Goal: Find specific fact: Find specific fact

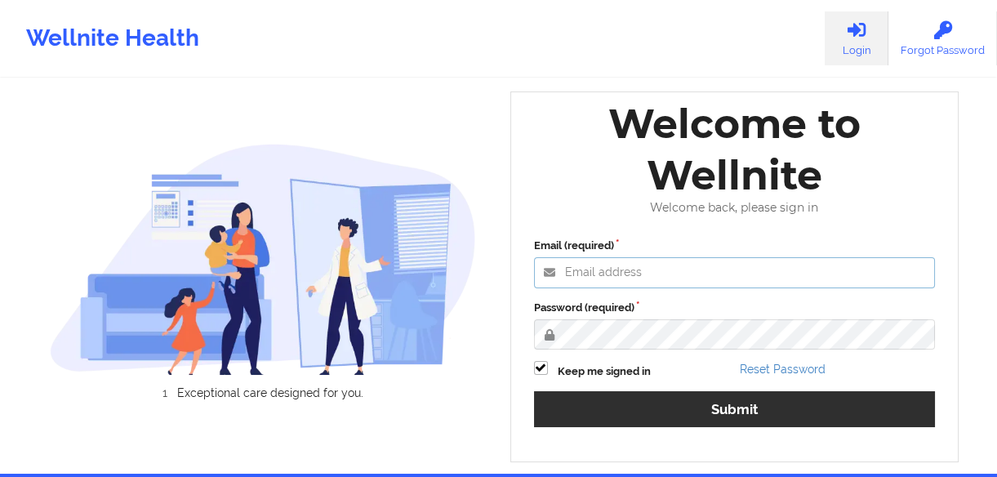
type input "[EMAIL_ADDRESS][DOMAIN_NAME]"
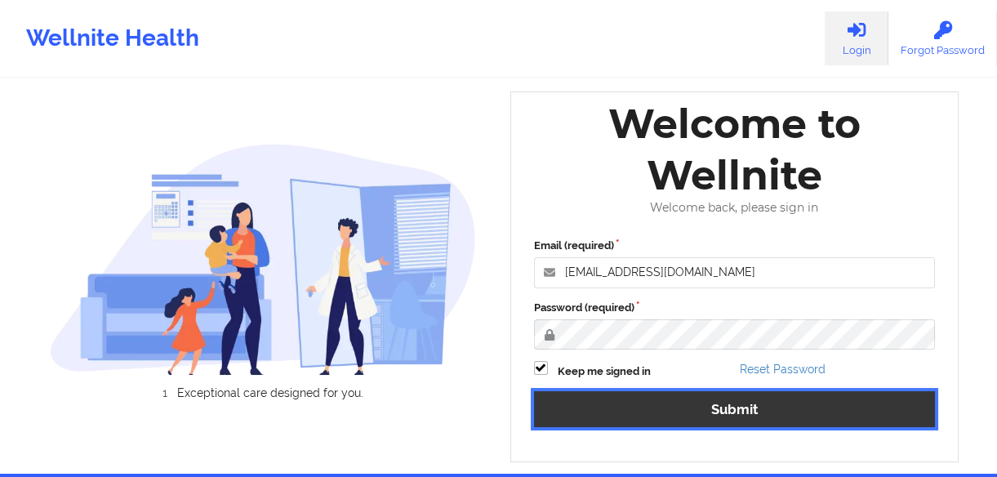
click at [739, 405] on button "Submit" at bounding box center [735, 408] width 402 height 35
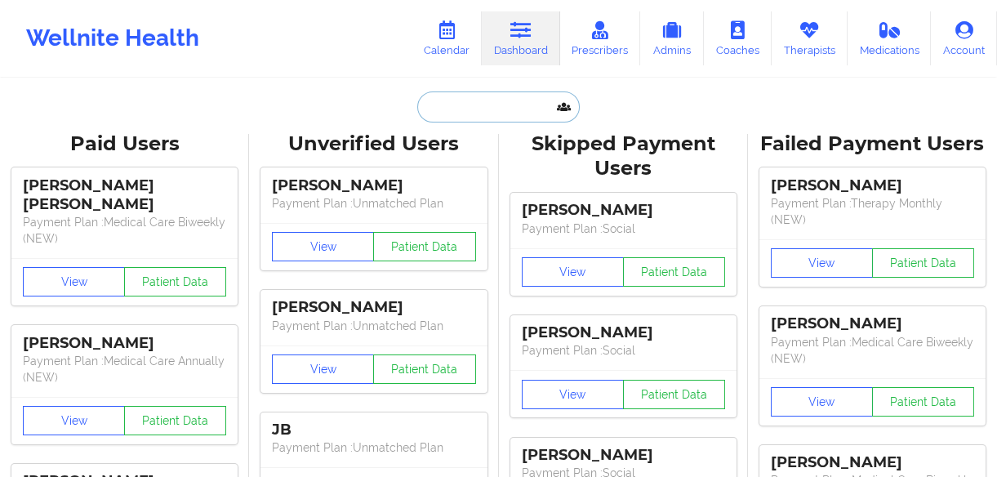
click at [496, 105] on input "text" at bounding box center [498, 106] width 162 height 31
paste input "Harrell"
type input "Harrell"
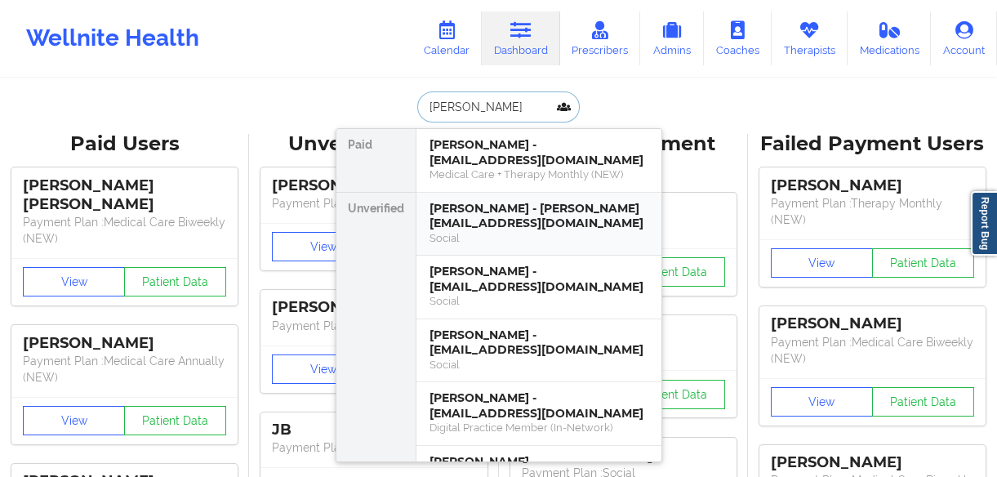
click at [541, 212] on div "Deborah Harrell - dharrell@shrinenet.org" at bounding box center [538, 216] width 219 height 30
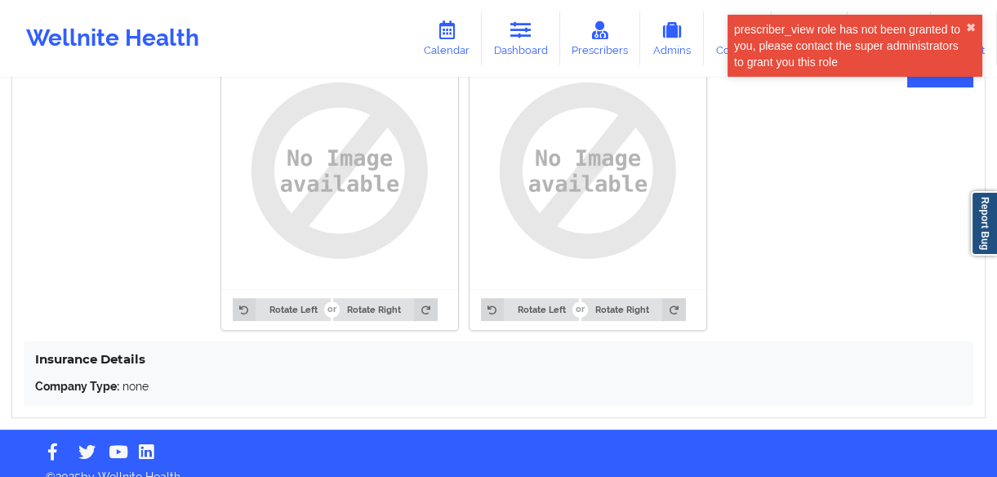
scroll to position [1307, 0]
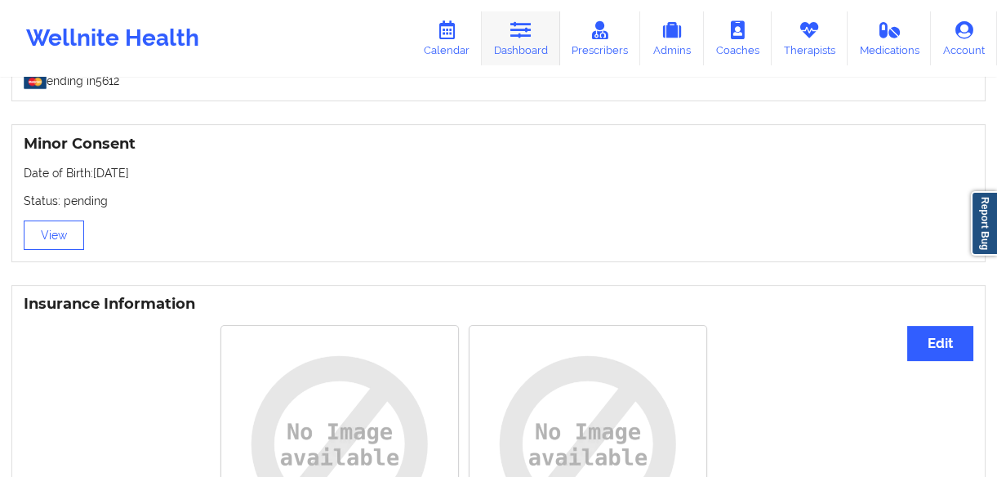
click at [523, 41] on link "Dashboard" at bounding box center [521, 38] width 78 height 54
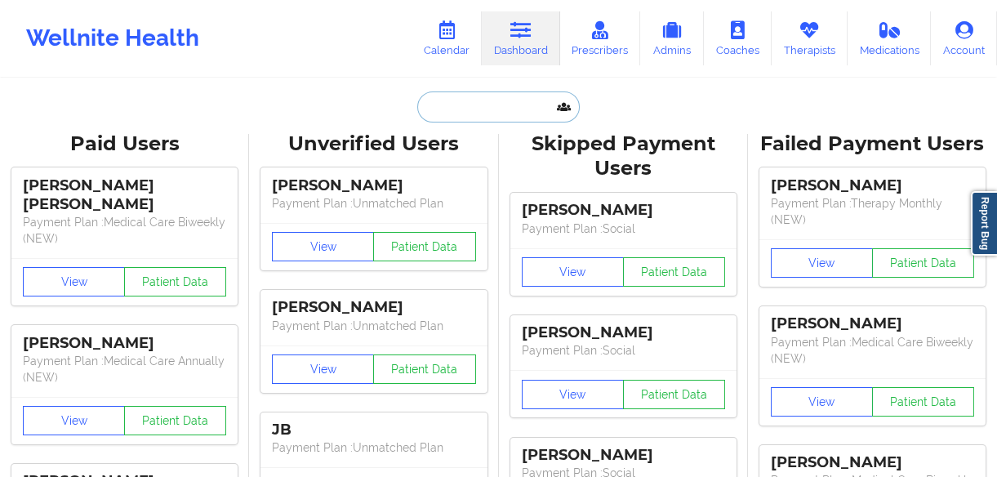
click at [502, 115] on input "text" at bounding box center [498, 106] width 162 height 31
paste input "Habraham Yanogh"
type input "Habraham Yanogh"
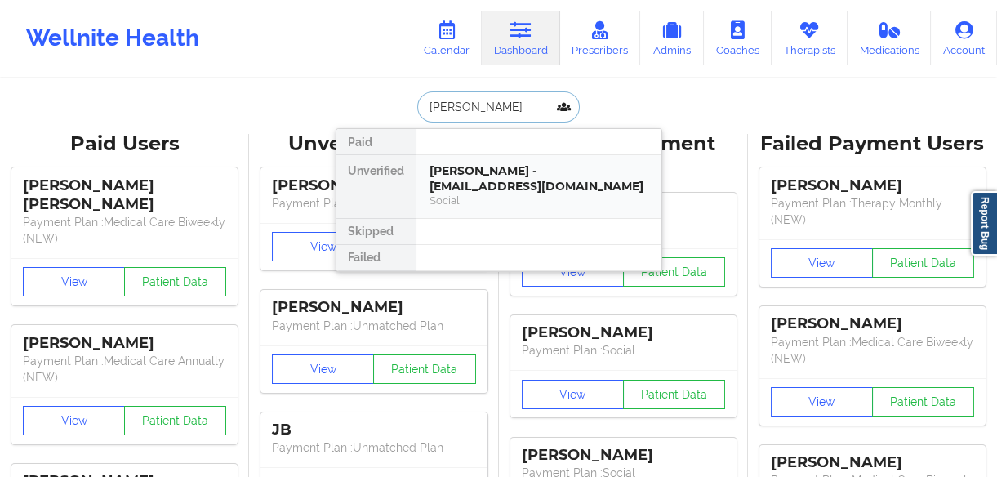
click at [514, 185] on div "Habraham Yanogho - habraham9@yahoo.fr" at bounding box center [538, 178] width 219 height 30
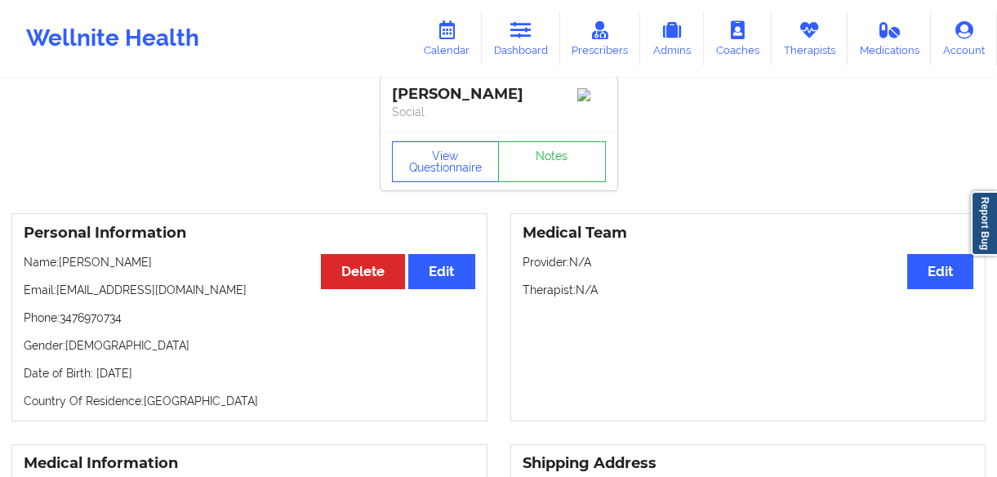
scroll to position [148, 0]
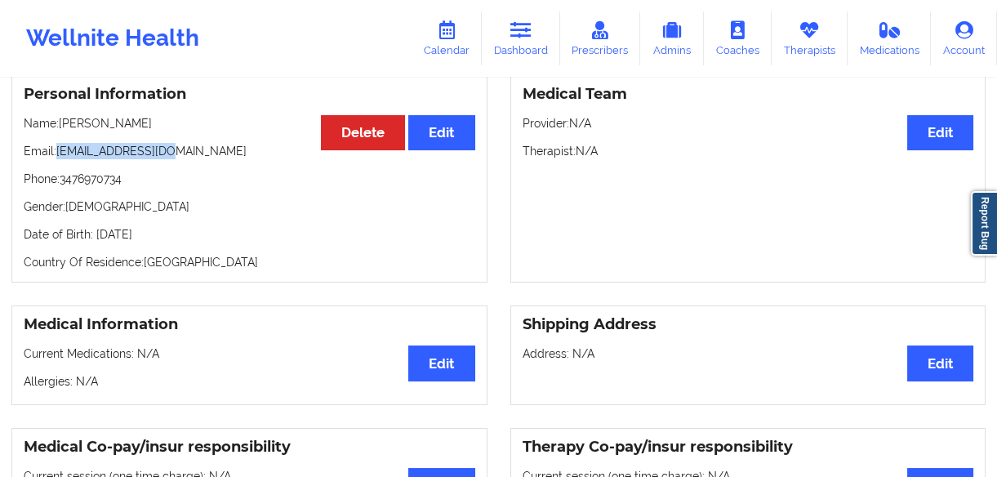
drag, startPoint x: 180, startPoint y: 150, endPoint x: 60, endPoint y: 154, distance: 120.1
click at [60, 154] on p "Email: habraham9@yahoo.fr" at bounding box center [250, 151] width 452 height 16
copy p "habraham9@yahoo.fr"
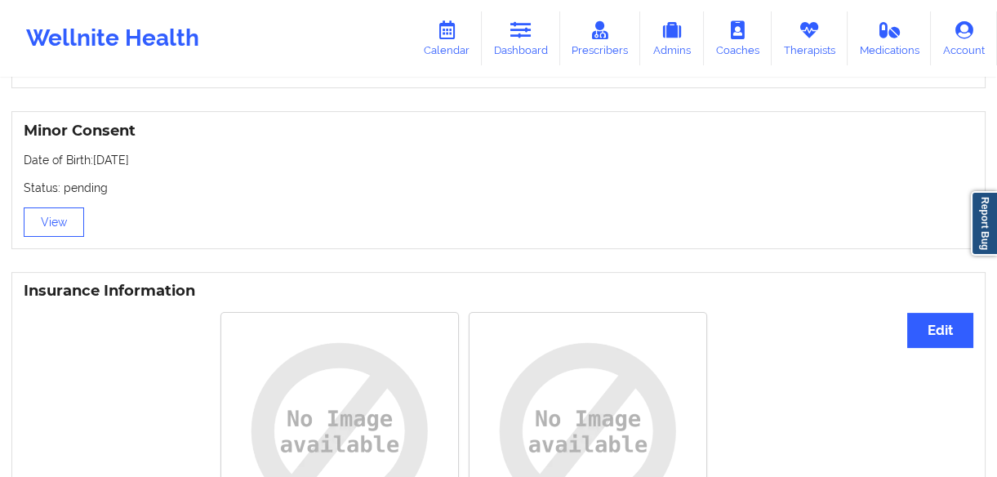
scroll to position [890, 0]
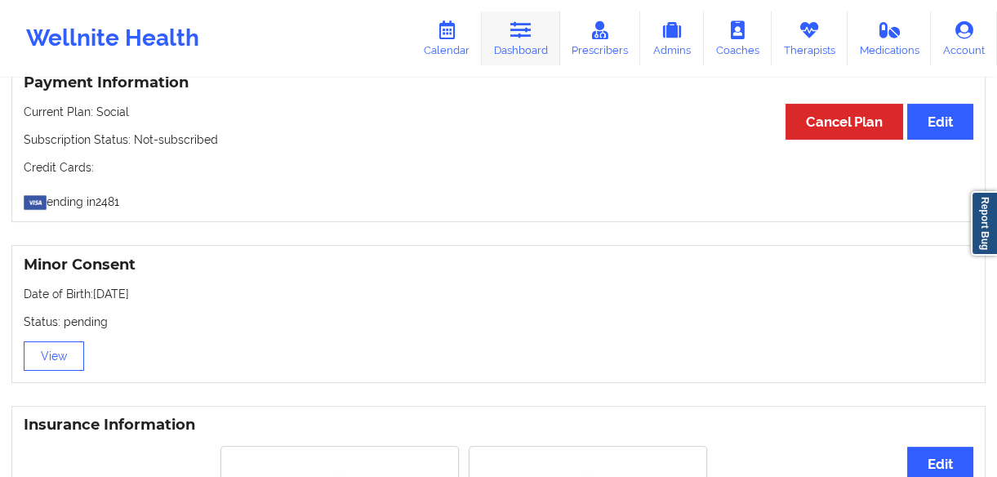
click at [506, 27] on link "Dashboard" at bounding box center [521, 38] width 78 height 54
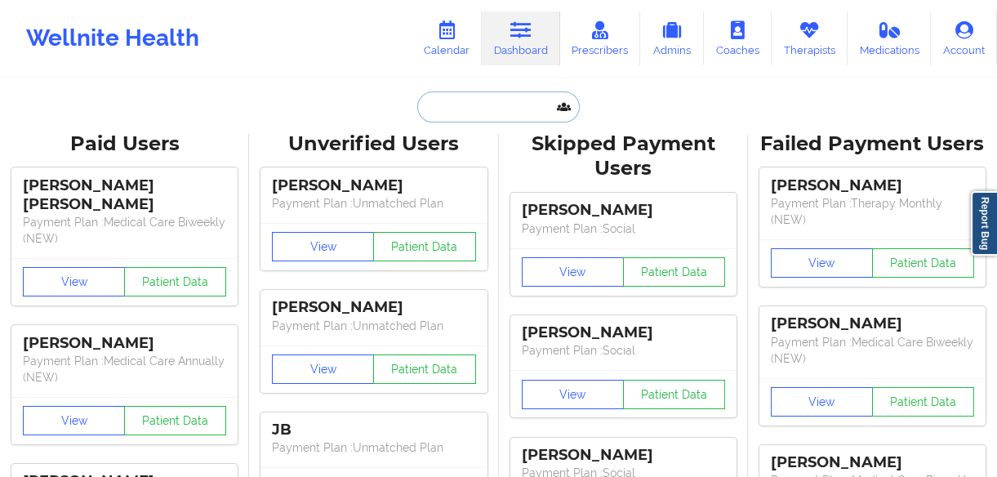
click at [498, 102] on input "text" at bounding box center [498, 106] width 162 height 31
paste input "Duenne"
type input "Duenne"
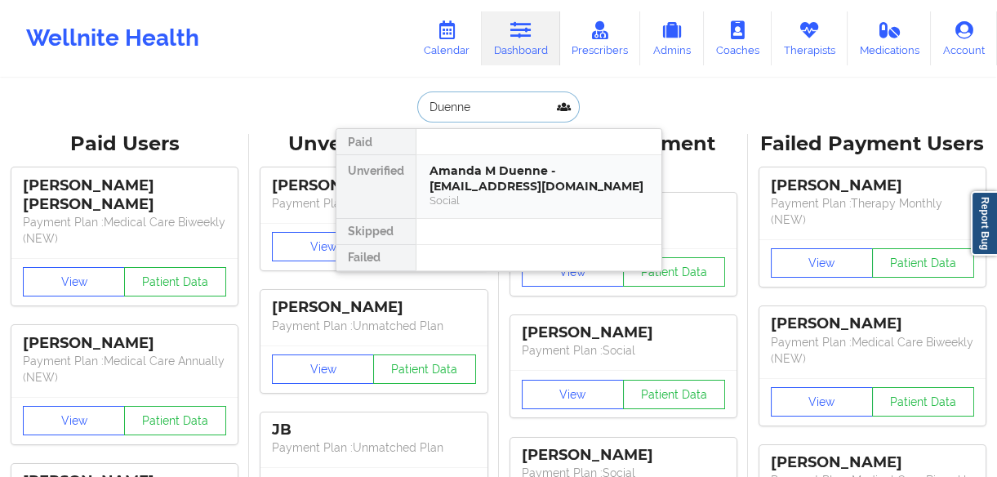
click at [525, 195] on div "Social" at bounding box center [538, 201] width 219 height 14
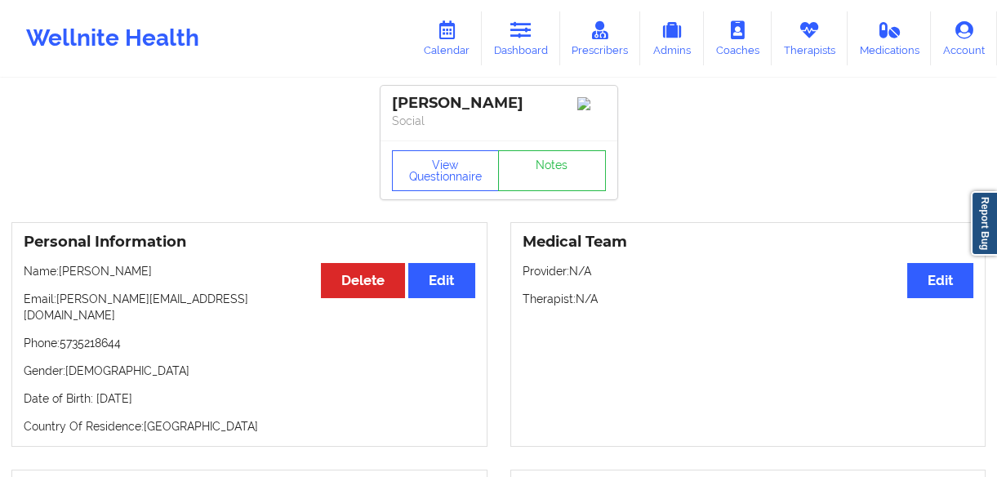
click at [122, 335] on p "Phone: 5735218644" at bounding box center [250, 343] width 452 height 16
drag, startPoint x: 131, startPoint y: 327, endPoint x: 63, endPoint y: 332, distance: 68.8
click at [63, 335] on p "Phone: 5735218644" at bounding box center [250, 343] width 452 height 16
click at [147, 335] on p "Phone: 5735218644" at bounding box center [250, 343] width 452 height 16
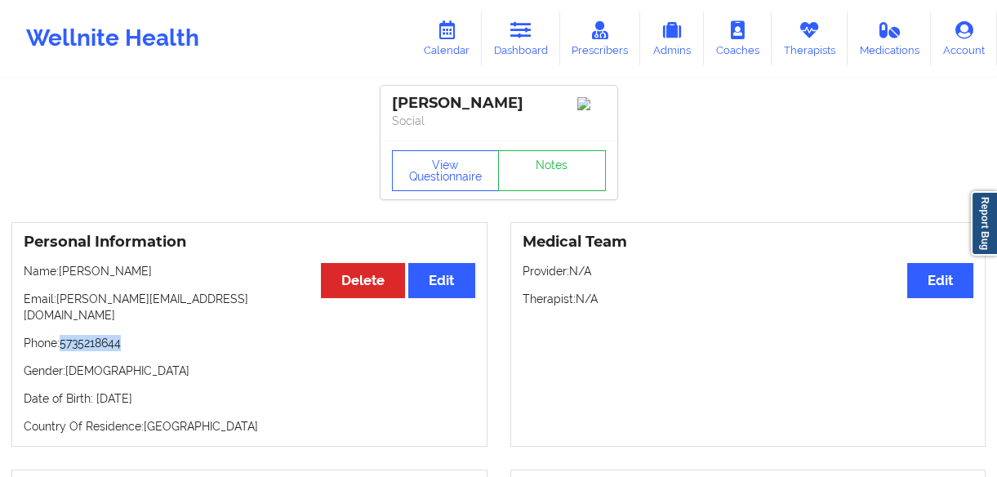
drag, startPoint x: 136, startPoint y: 329, endPoint x: 65, endPoint y: 333, distance: 72.0
click at [65, 335] on p "Phone: 5735218644" at bounding box center [250, 343] width 452 height 16
copy p "5735218644"
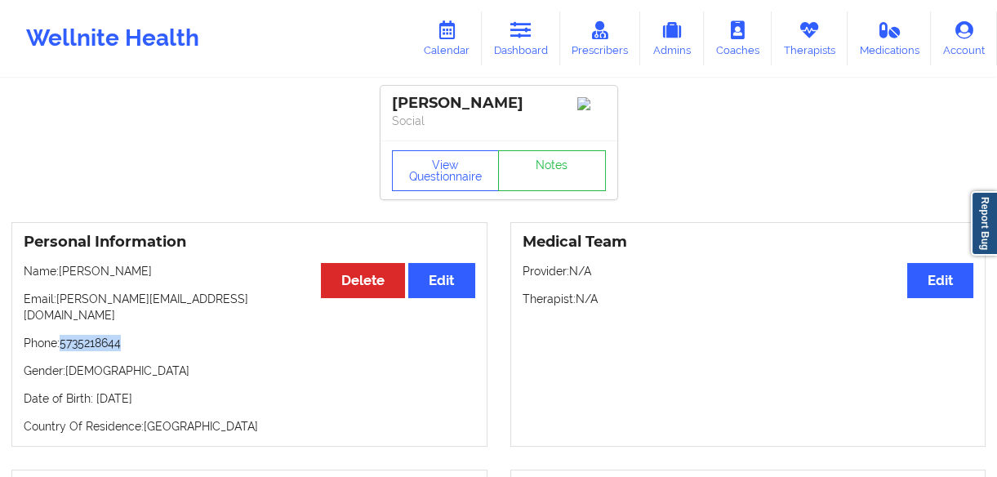
drag, startPoint x: 544, startPoint y: 93, endPoint x: 382, endPoint y: 97, distance: 161.7
click at [382, 97] on div "Amanda M Duenne Social" at bounding box center [498, 113] width 237 height 55
copy div "Amanda M Duenne"
drag, startPoint x: 241, startPoint y: 301, endPoint x: 60, endPoint y: 305, distance: 180.5
click at [60, 305] on p "Email: barnett.amanda828@gmail.com" at bounding box center [250, 307] width 452 height 33
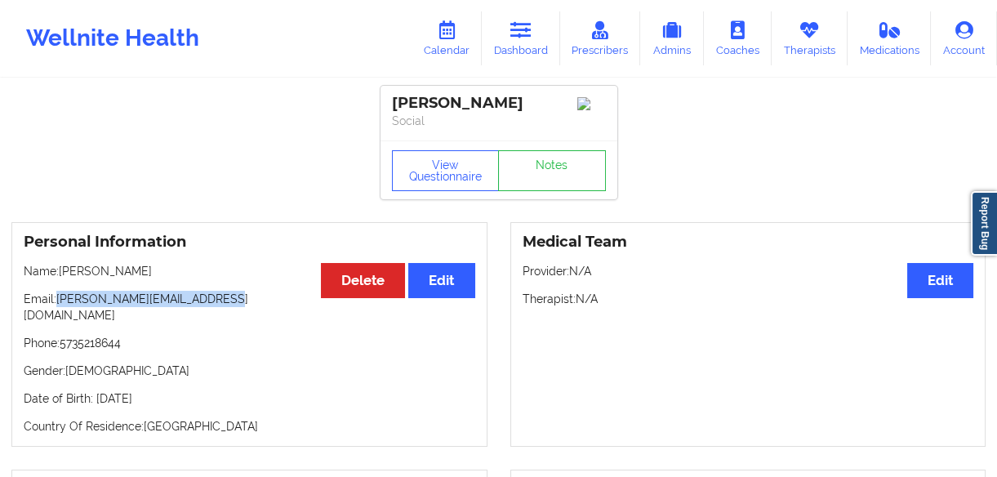
copy p "barnett.amanda828@gmail.com"
click at [162, 279] on p "Name: Amanda M Duenne" at bounding box center [250, 271] width 452 height 16
drag, startPoint x: 135, startPoint y: 332, endPoint x: 63, endPoint y: 331, distance: 71.9
click at [63, 335] on p "Phone: 5735218644" at bounding box center [250, 343] width 452 height 16
copy p "5735218644"
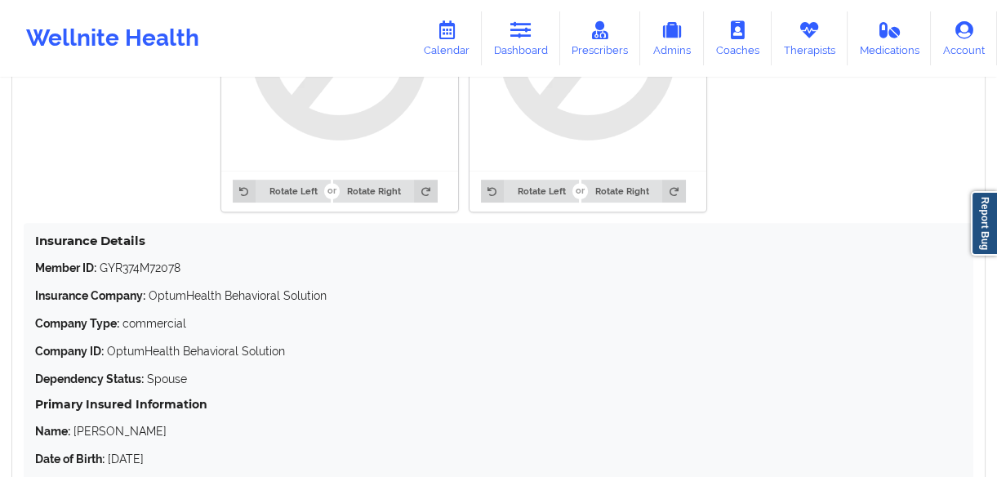
scroll to position [1554, 0]
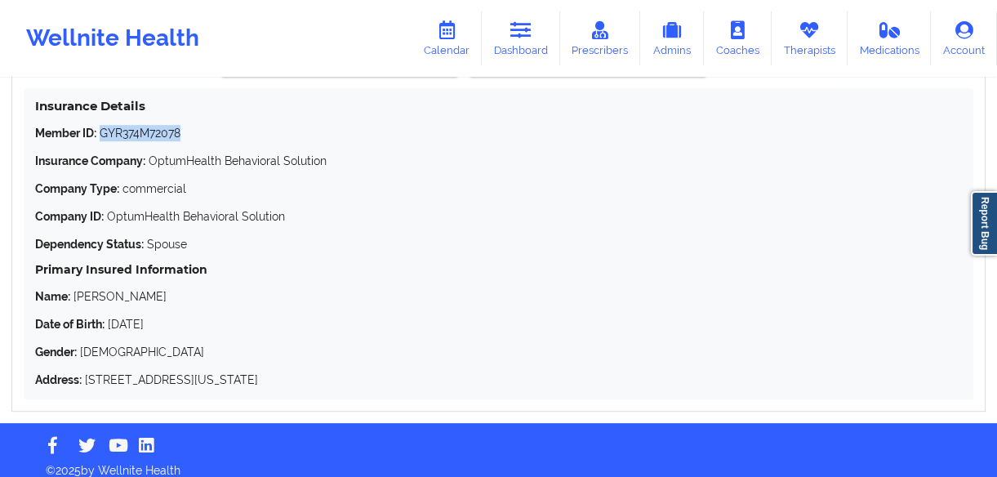
drag, startPoint x: 190, startPoint y: 113, endPoint x: 103, endPoint y: 108, distance: 87.5
click at [103, 108] on div "Insurance Details Member ID: GYR374M72078 Insurance Company: OptumHealth Behavi…" at bounding box center [499, 243] width 950 height 311
copy p "GYR374M72078"
drag, startPoint x: 185, startPoint y: 309, endPoint x: 108, endPoint y: 313, distance: 77.6
click at [108, 316] on p "Date of Birth: 11/05/1986" at bounding box center [498, 324] width 927 height 16
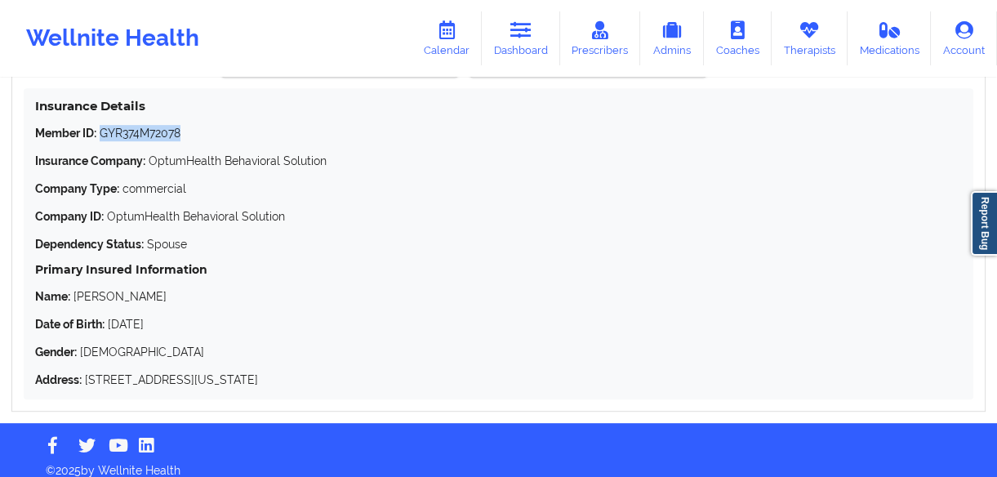
copy p "11/05/1986"
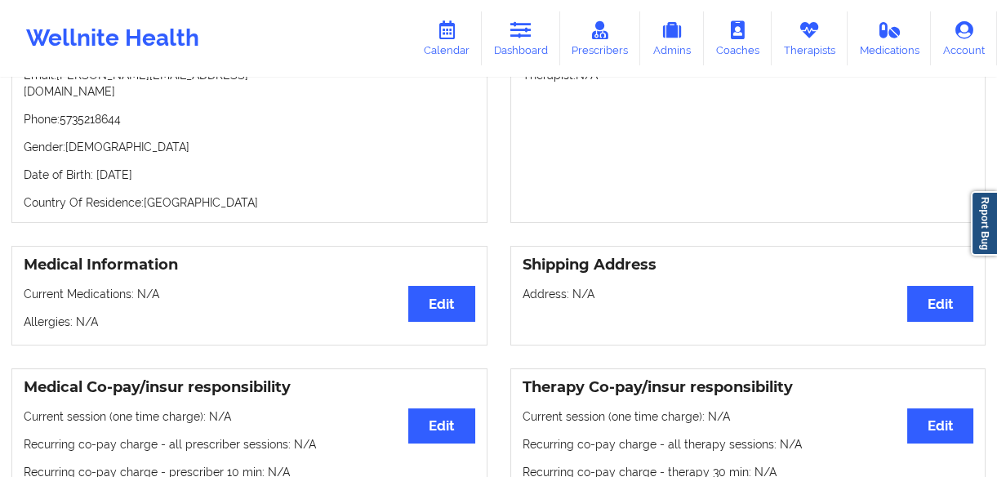
scroll to position [0, 0]
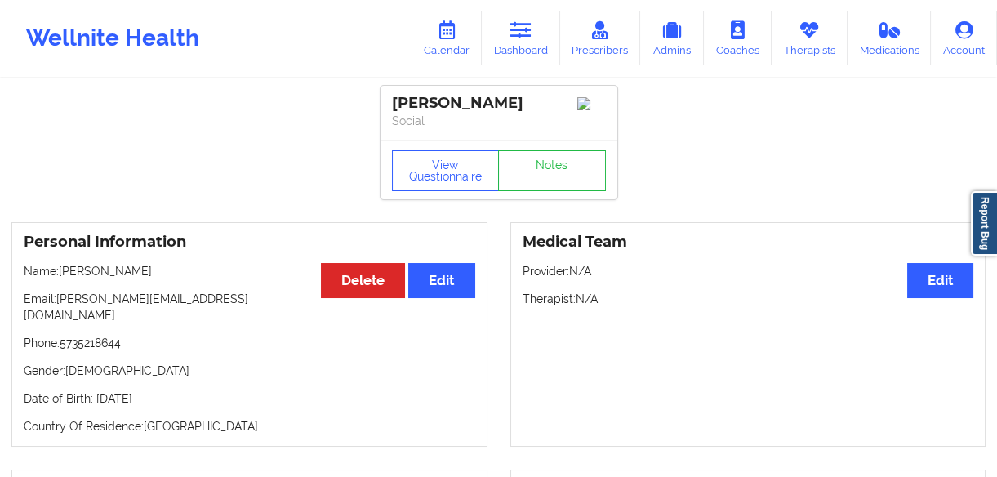
drag, startPoint x: 537, startPoint y: 99, endPoint x: 388, endPoint y: 89, distance: 149.7
click at [388, 89] on div "Amanda M Duenne Social" at bounding box center [498, 113] width 237 height 55
copy div "Amanda M Duenne"
